Goal: Share content

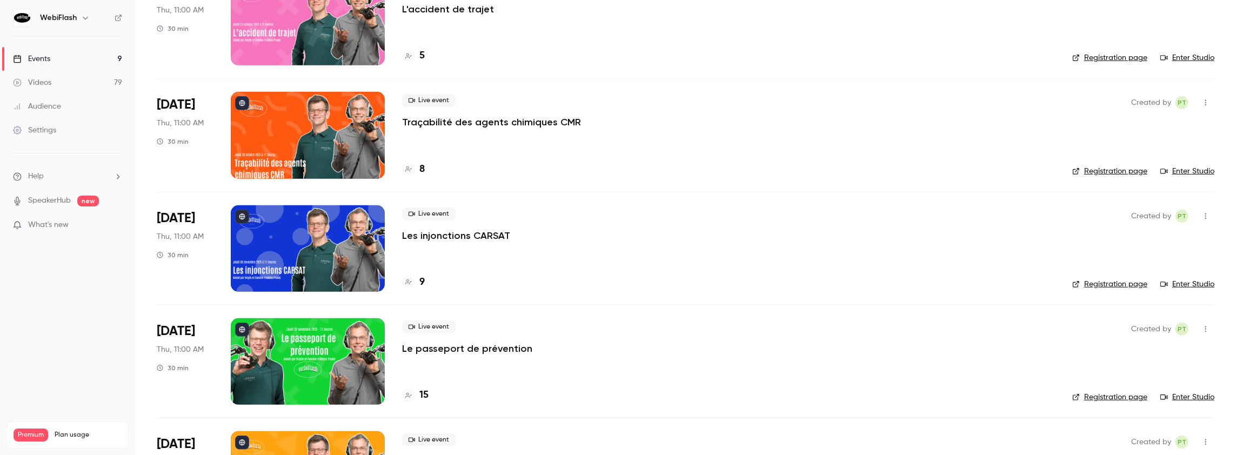
scroll to position [647, 0]
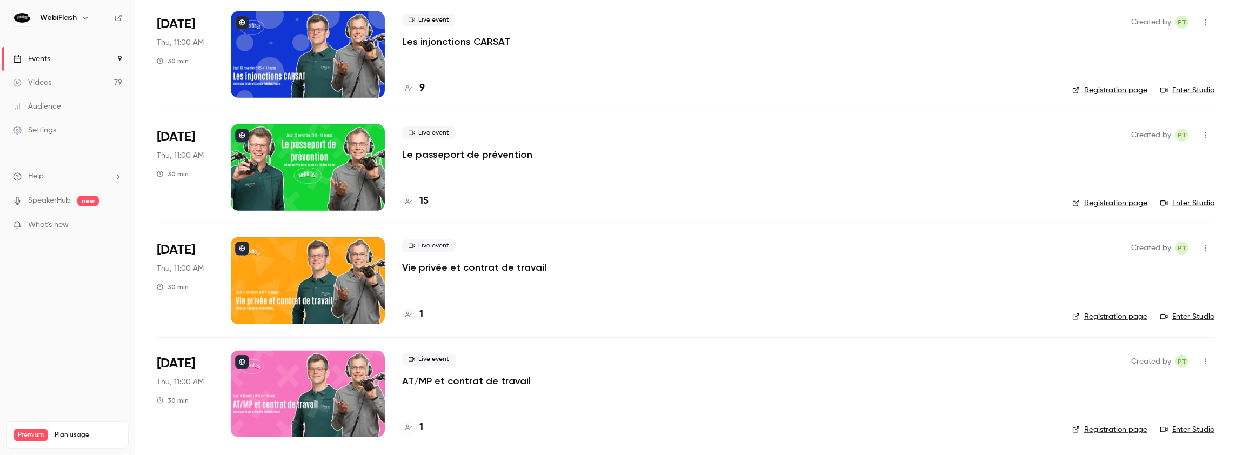
click at [438, 265] on p "Vie privée et contrat de travail" at bounding box center [474, 267] width 144 height 13
click at [438, 265] on main "Search for videos or events New video Schedule Events Upcoming Past Recurring R…" at bounding box center [685, 227] width 1101 height 455
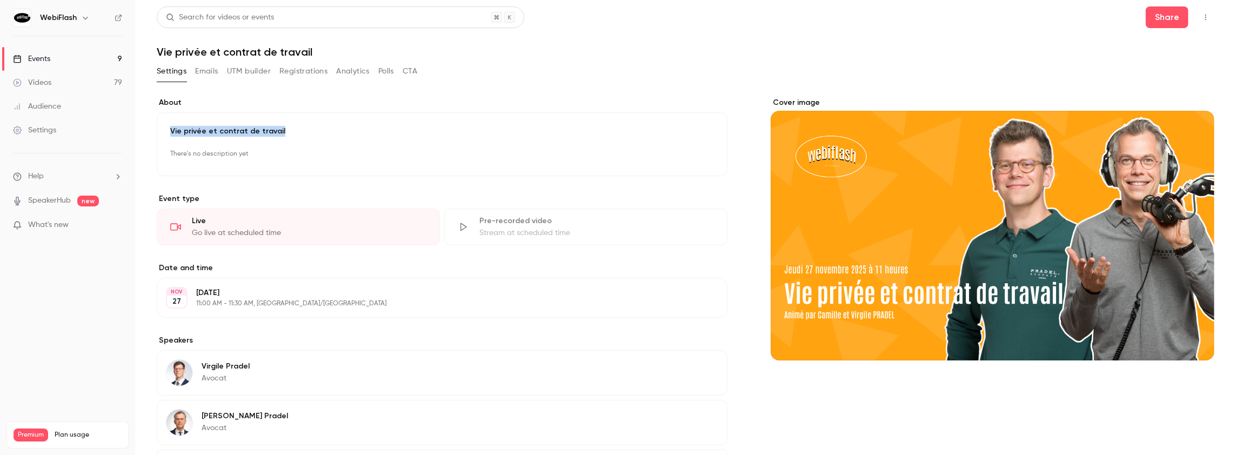
drag, startPoint x: 296, startPoint y: 129, endPoint x: 171, endPoint y: 132, distance: 125.4
click at [171, 132] on p "Vie privée et contrat de travail" at bounding box center [442, 131] width 544 height 11
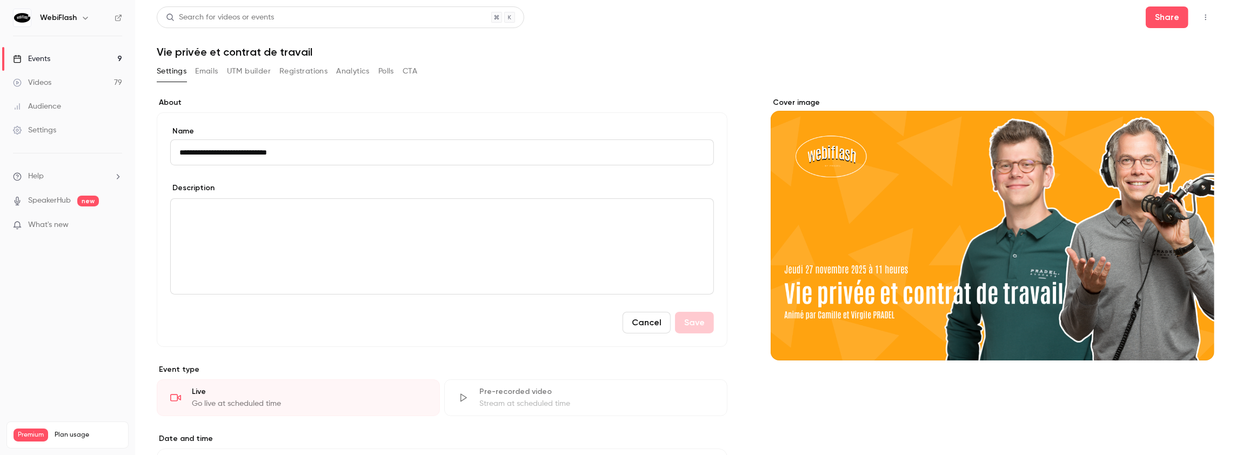
click at [314, 52] on h1 "Vie privée et contrat de travail" at bounding box center [685, 51] width 1057 height 13
drag, startPoint x: 317, startPoint y: 52, endPoint x: 156, endPoint y: 49, distance: 161.0
click at [157, 49] on h1 "Vie privée et contrat de travail" at bounding box center [685, 51] width 1057 height 13
copy h1 "Vie privée et contrat de travail"
click at [1169, 19] on button "Share" at bounding box center [1166, 17] width 43 height 22
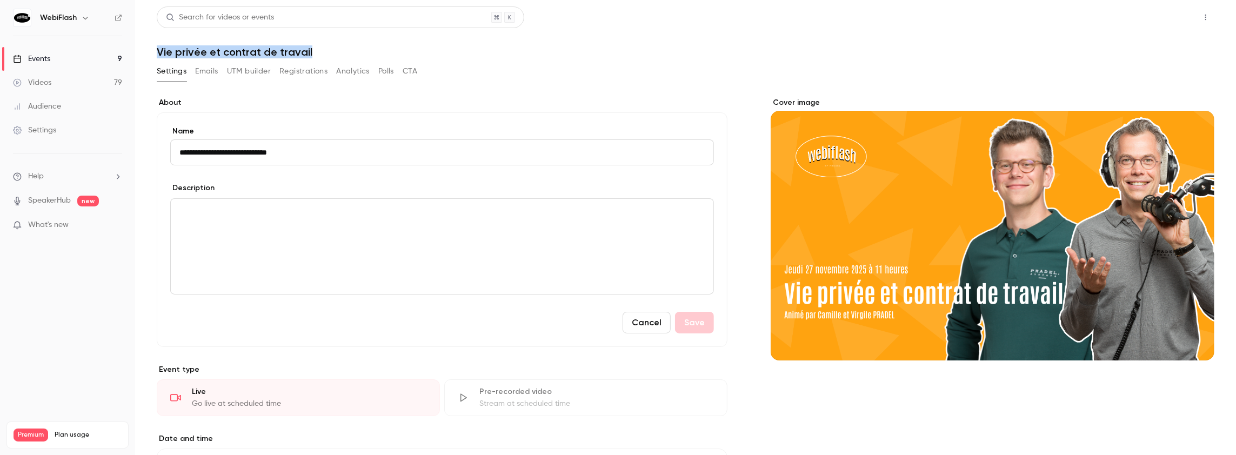
click at [1153, 19] on button "Share" at bounding box center [1166, 17] width 43 height 22
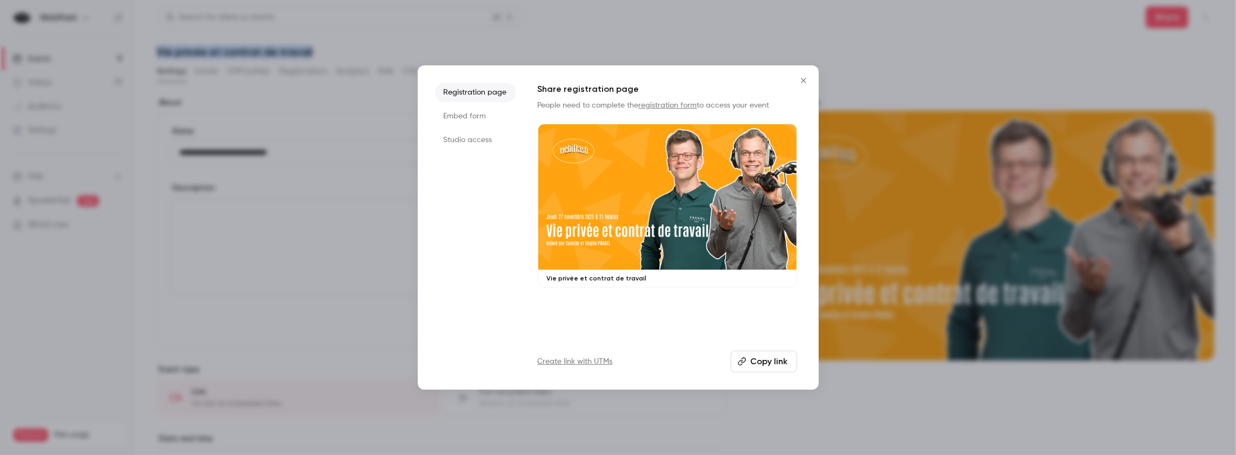
click at [773, 358] on button "Copy link" at bounding box center [763, 362] width 66 height 22
click at [804, 85] on button "Close" at bounding box center [804, 81] width 22 height 22
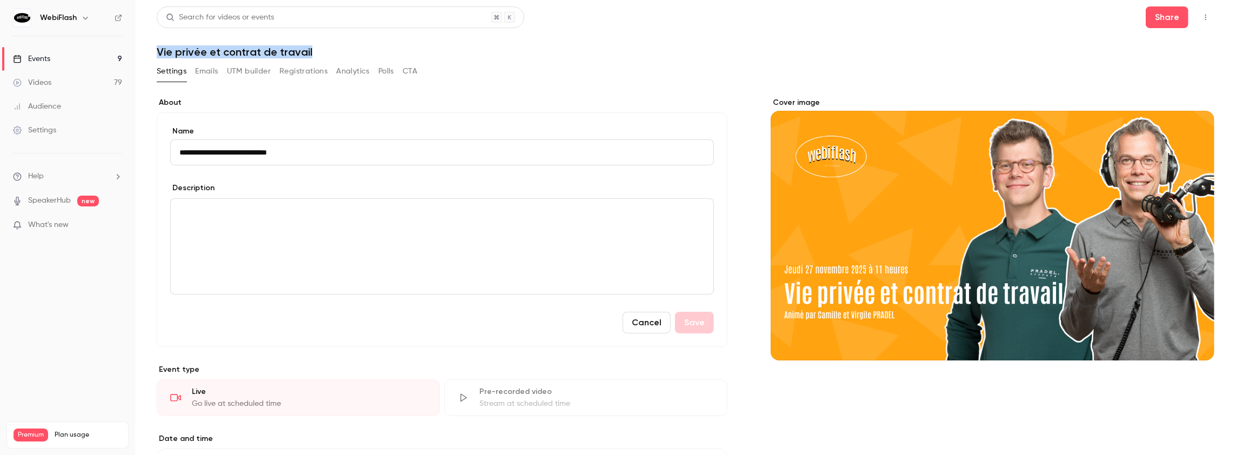
click at [42, 61] on div "Events" at bounding box center [31, 58] width 37 height 11
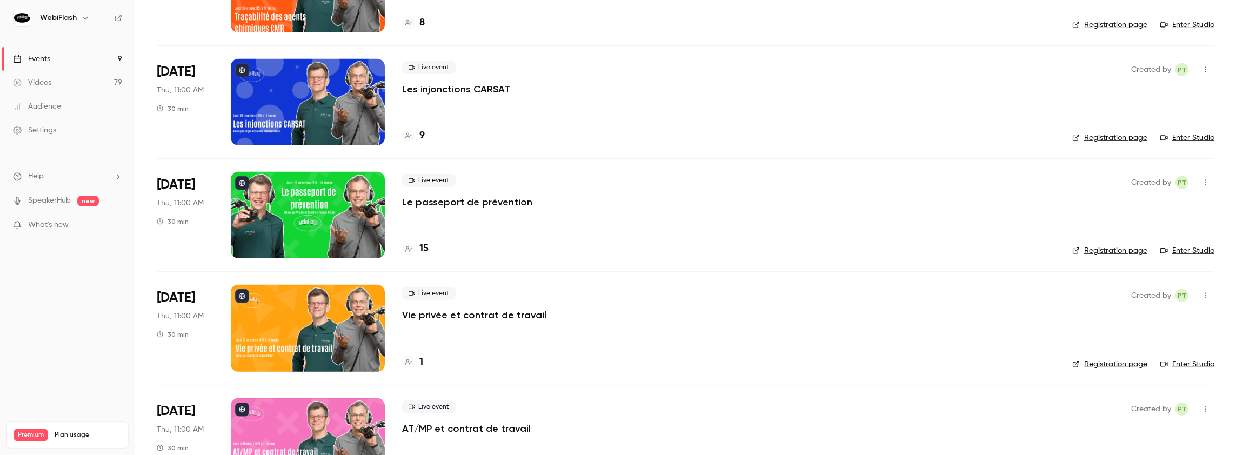
scroll to position [647, 0]
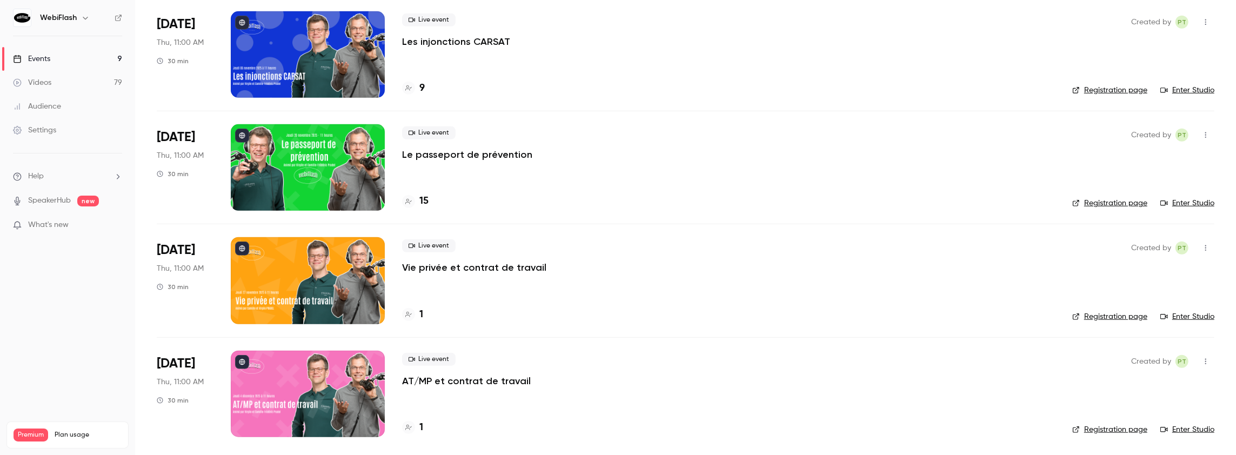
click at [430, 383] on p "AT/MP et contrat de travail" at bounding box center [466, 380] width 129 height 13
click at [430, 383] on main "Search for videos or events New video Schedule Events Upcoming Past Recurring R…" at bounding box center [685, 227] width 1101 height 455
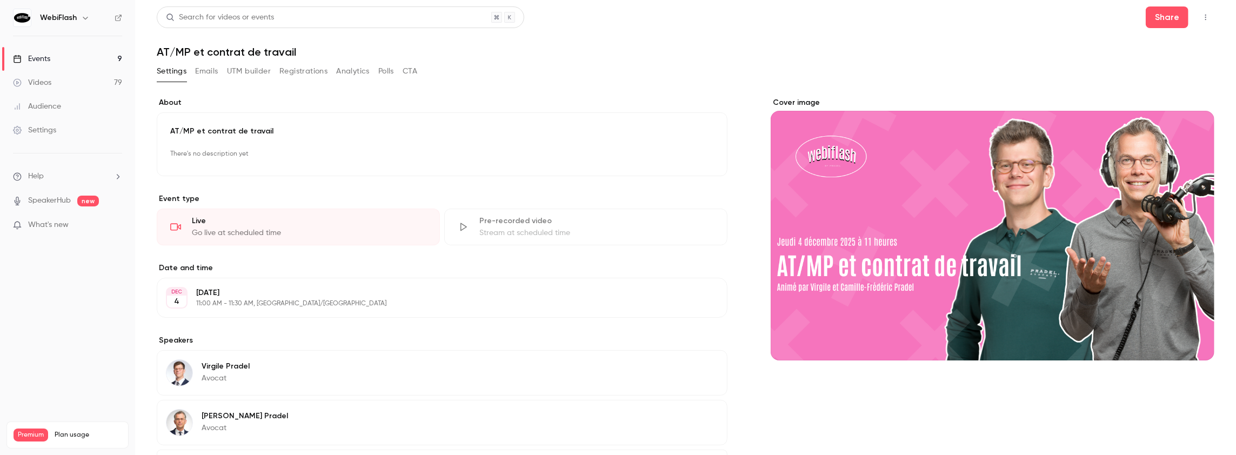
click at [320, 57] on h1 "AT/MP et contrat de travail" at bounding box center [685, 51] width 1057 height 13
drag, startPoint x: 320, startPoint y: 56, endPoint x: 141, endPoint y: 53, distance: 178.9
click at [141, 53] on main "**********" at bounding box center [685, 227] width 1101 height 455
copy h1 "AT/MP et contrat de travail"
click at [1161, 22] on button "Share" at bounding box center [1166, 17] width 43 height 22
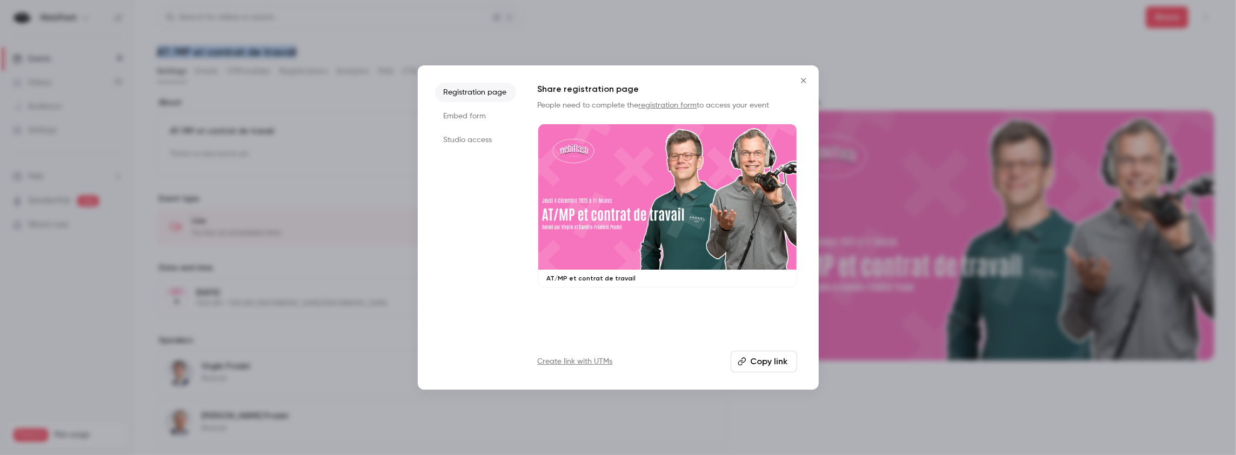
click at [750, 364] on button "Copy link" at bounding box center [763, 362] width 66 height 22
click at [801, 85] on button "Close" at bounding box center [804, 81] width 22 height 22
